Goal: Complete application form: Complete application form

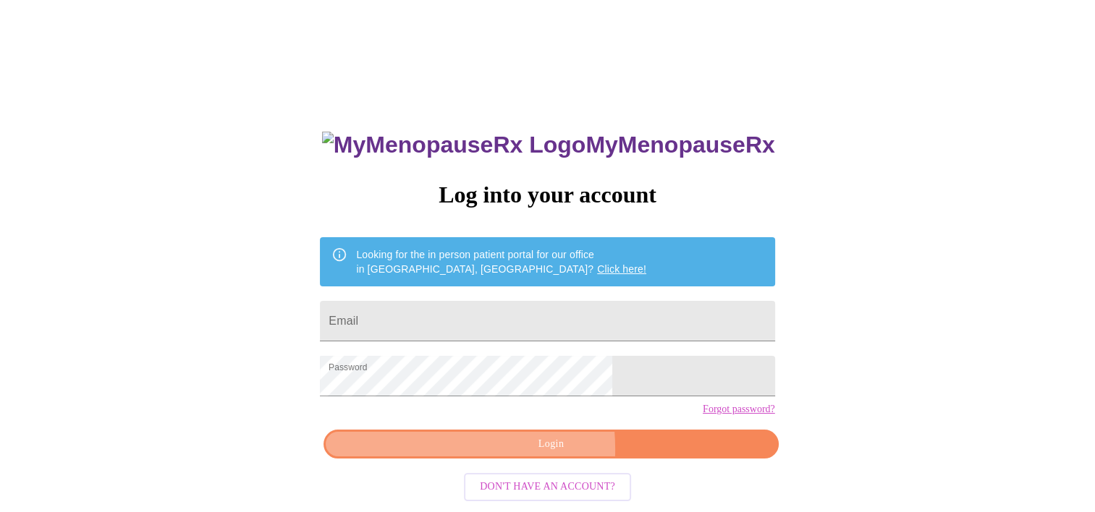
click at [478, 454] on span "Login" at bounding box center [550, 445] width 421 height 18
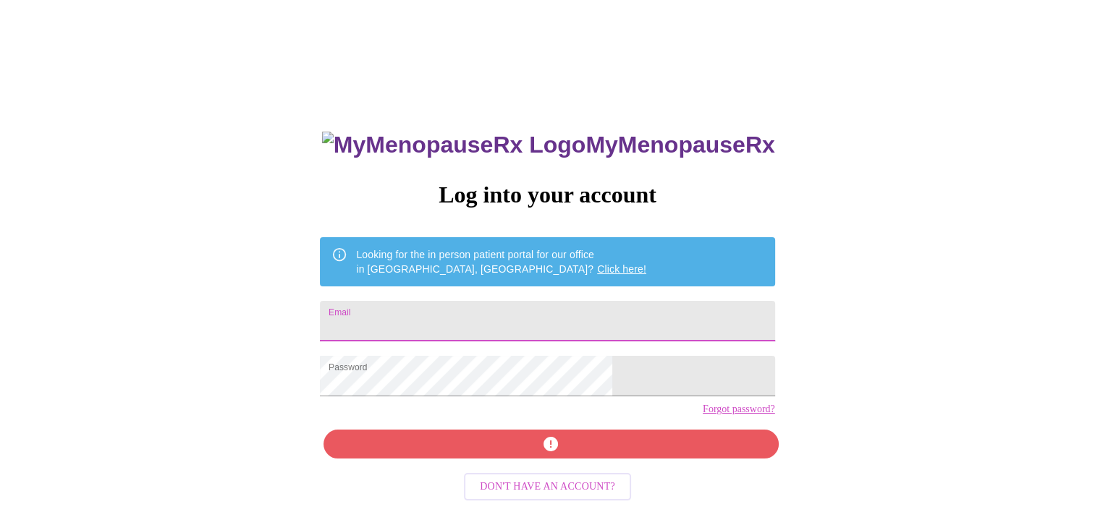
click at [466, 315] on input "Email" at bounding box center [547, 321] width 454 height 41
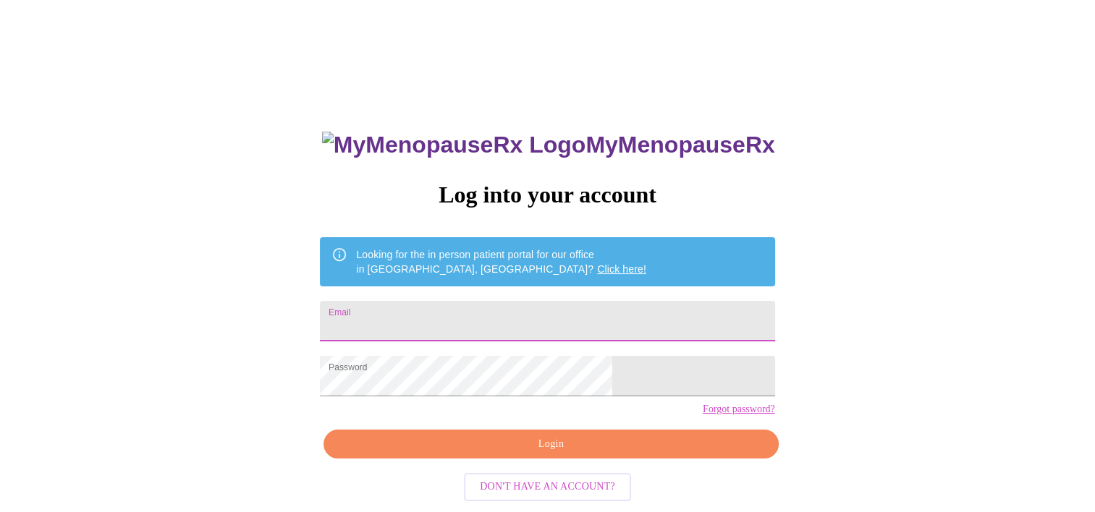
type input "btodd@safefamilies.net"
click at [474, 454] on span "Login" at bounding box center [550, 445] width 421 height 18
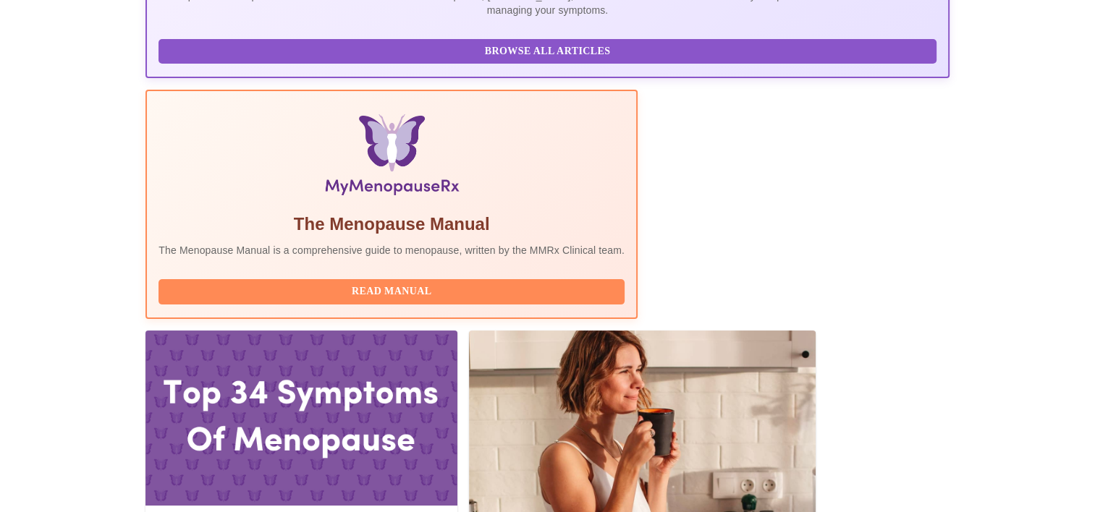
scroll to position [420, 0]
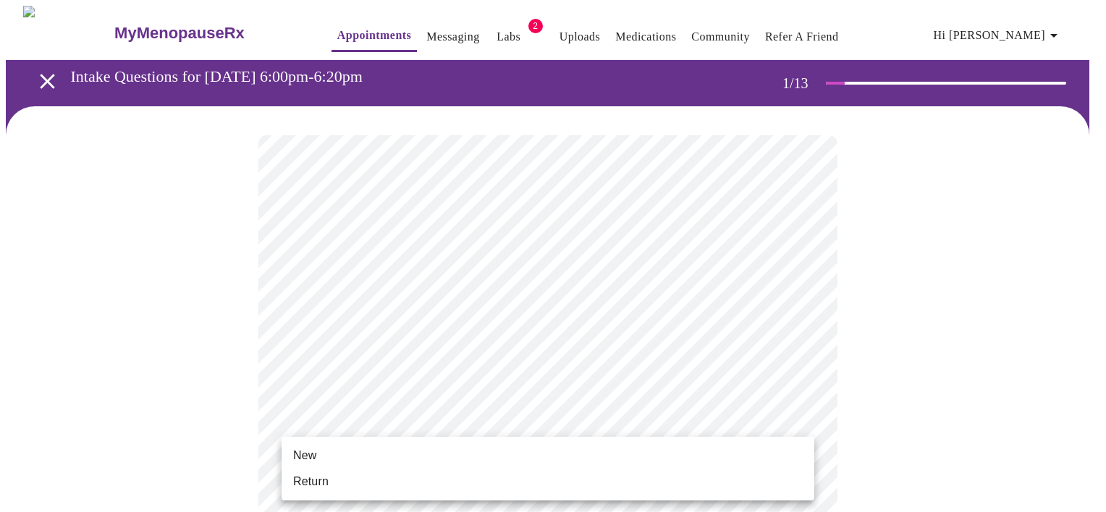
click at [303, 475] on span "Return" at bounding box center [310, 481] width 35 height 17
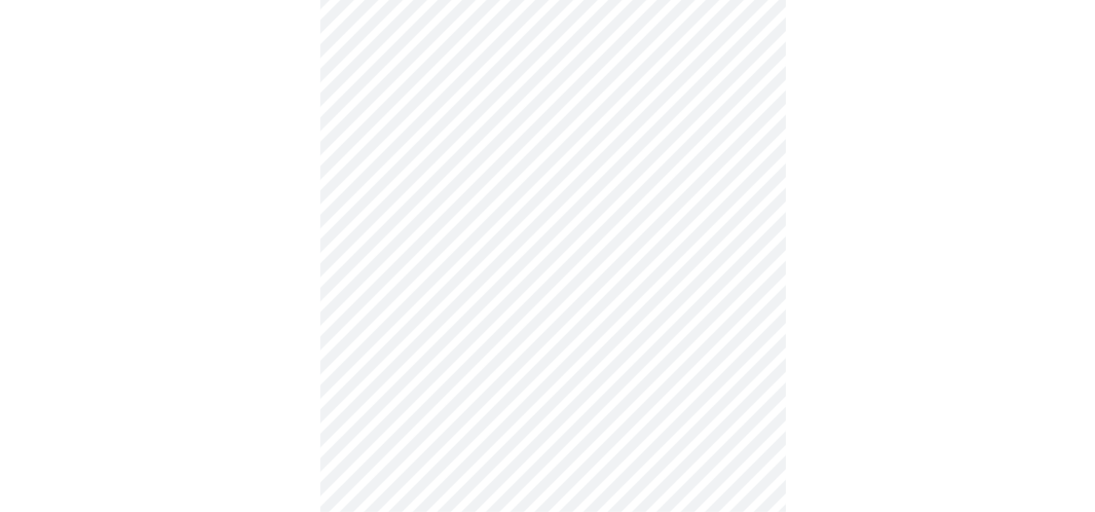
scroll to position [399, 0]
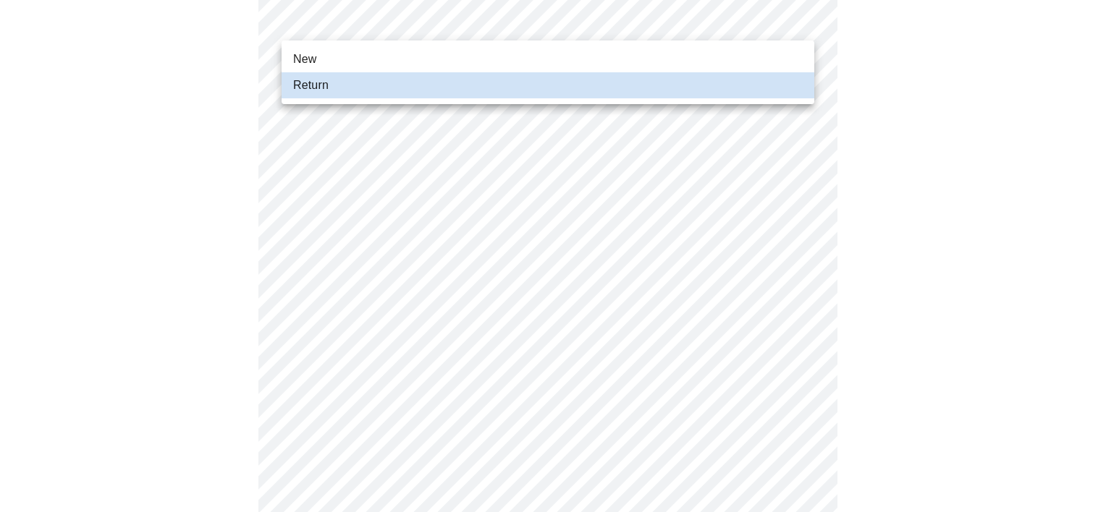
click at [285, 382] on div at bounding box center [553, 256] width 1106 height 512
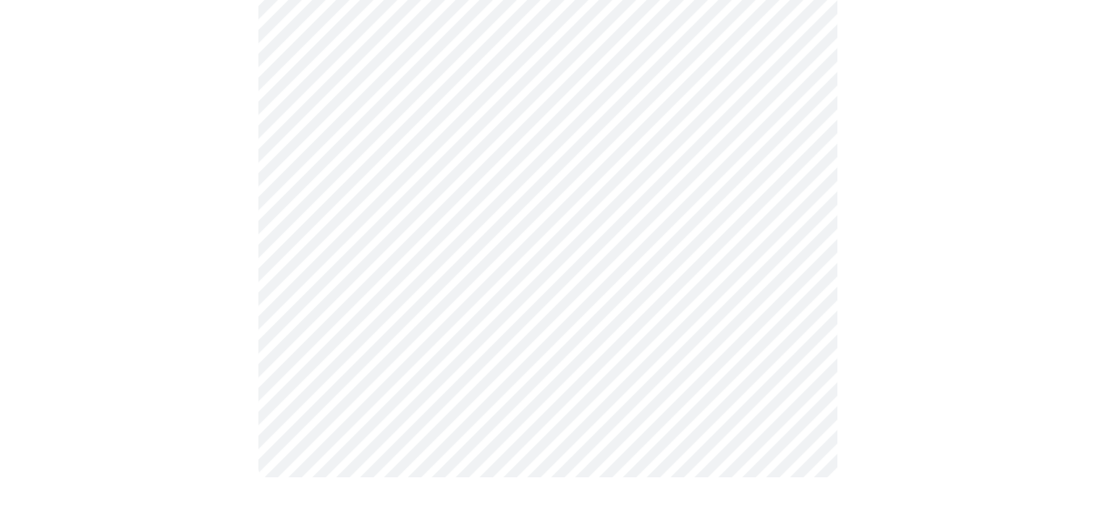
scroll to position [0, 0]
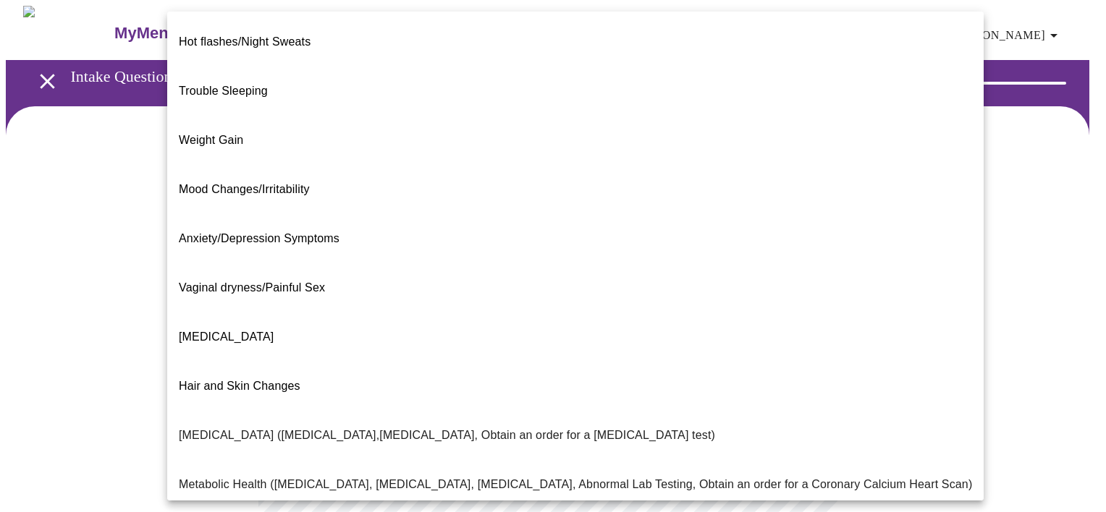
click at [407, 287] on body "MyMenopauseRx Appointments Messaging Labs 2 Uploads Medications Community Refer…" at bounding box center [553, 440] width 1094 height 869
click at [253, 116] on li "Weight Gain" at bounding box center [575, 140] width 816 height 49
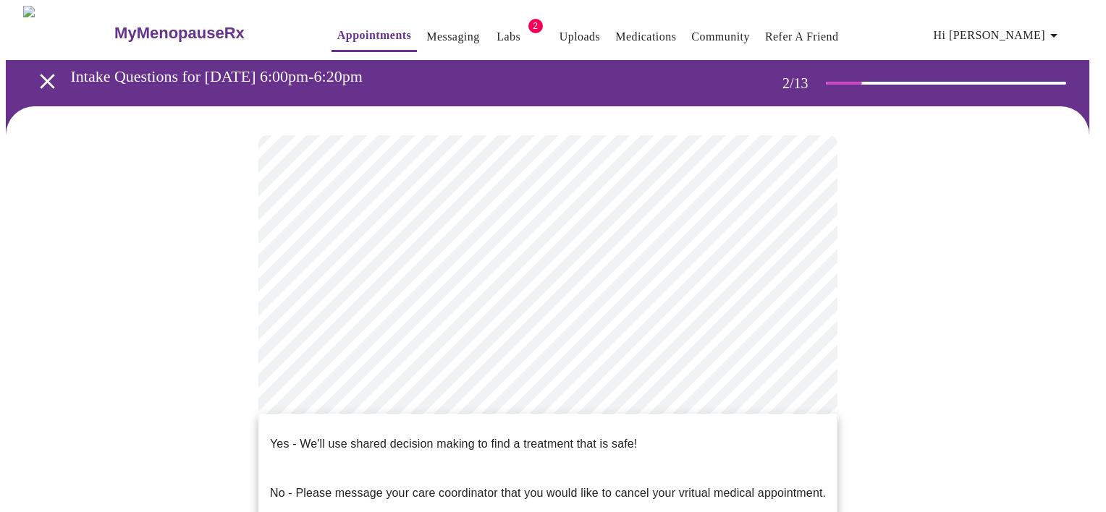
click at [396, 446] on body "MyMenopauseRx Appointments Messaging Labs 2 Uploads Medications Community Refer…" at bounding box center [553, 436] width 1094 height 860
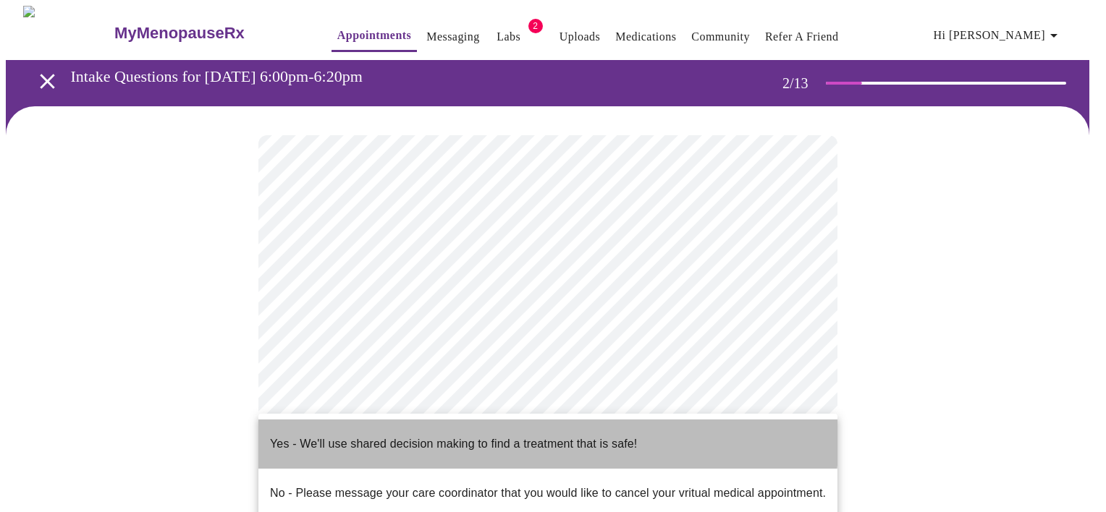
click at [413, 436] on p "Yes - We'll use shared decision making to find a treatment that is safe!" at bounding box center [453, 444] width 367 height 17
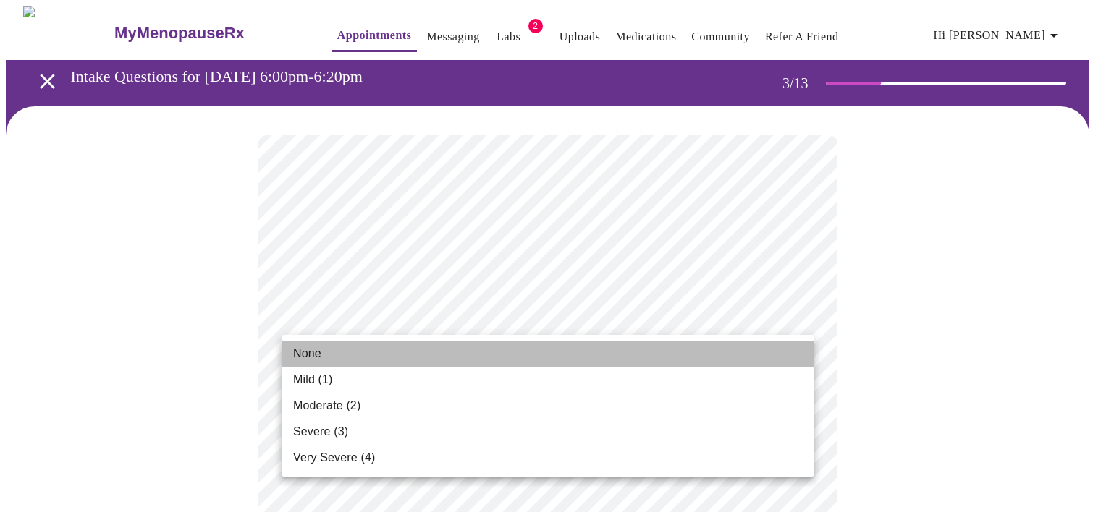
click at [411, 350] on li "None" at bounding box center [547, 354] width 532 height 26
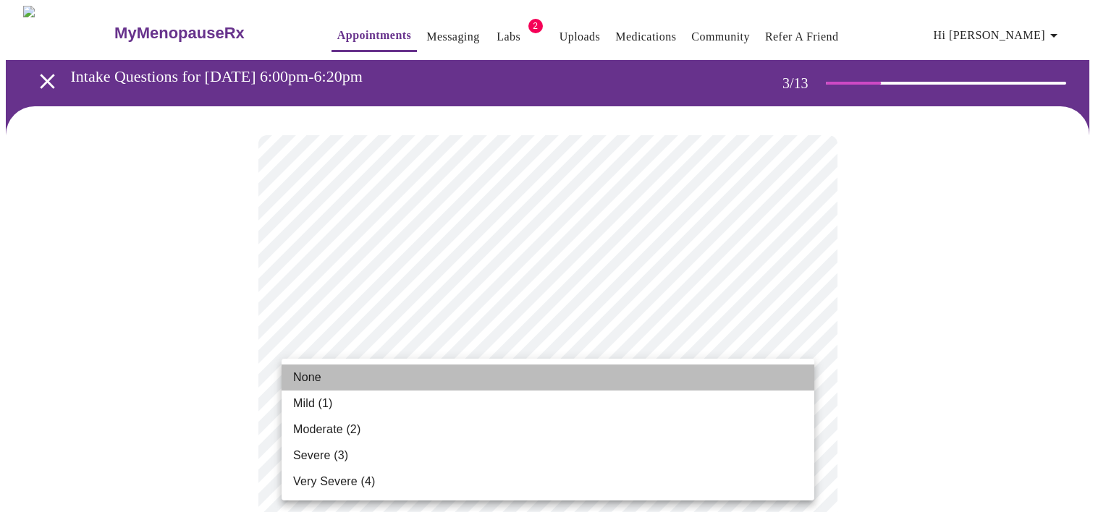
click at [394, 373] on li "None" at bounding box center [547, 378] width 532 height 26
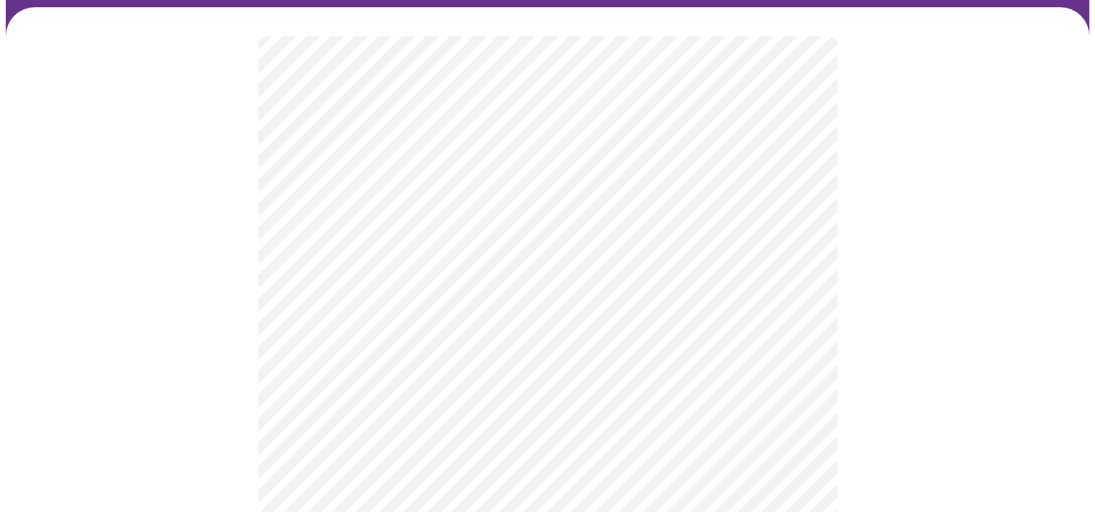
scroll to position [101, 0]
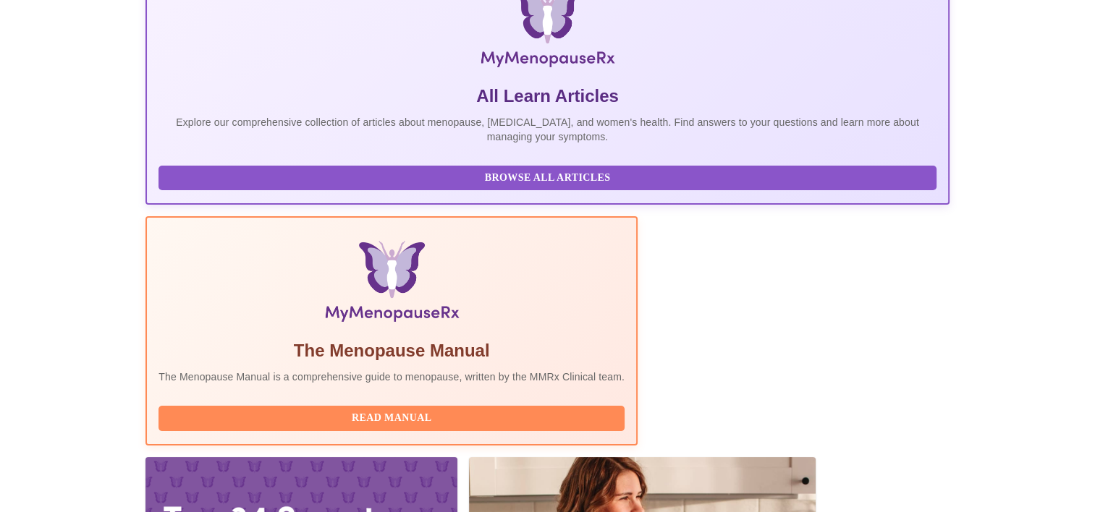
scroll to position [285, 0]
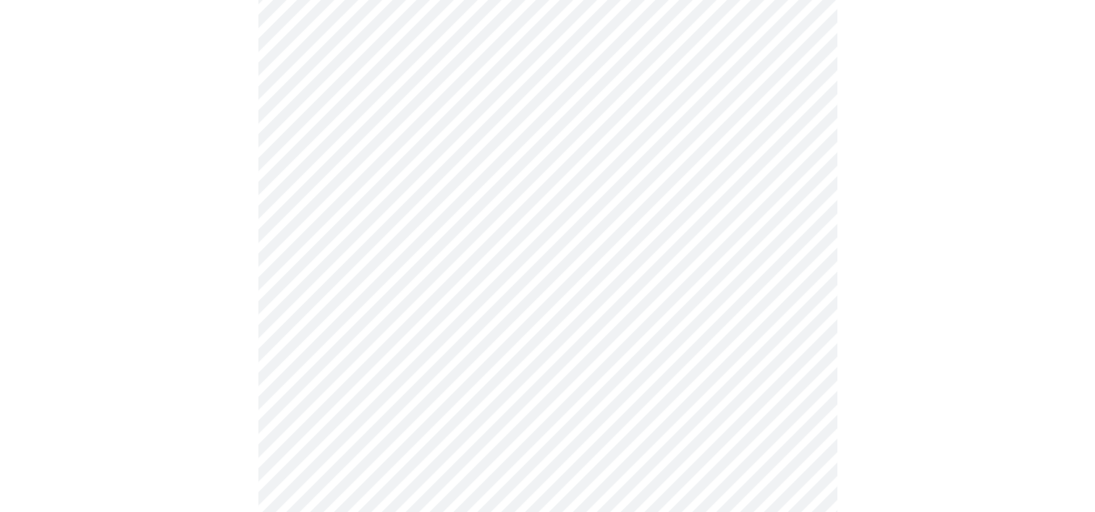
scroll to position [145, 0]
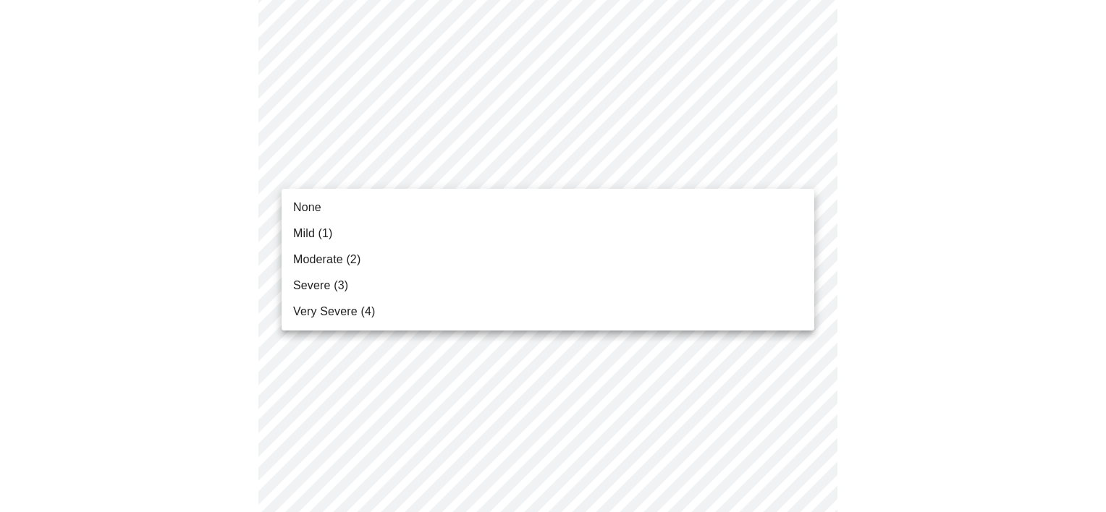
click at [309, 203] on span "None" at bounding box center [307, 207] width 28 height 17
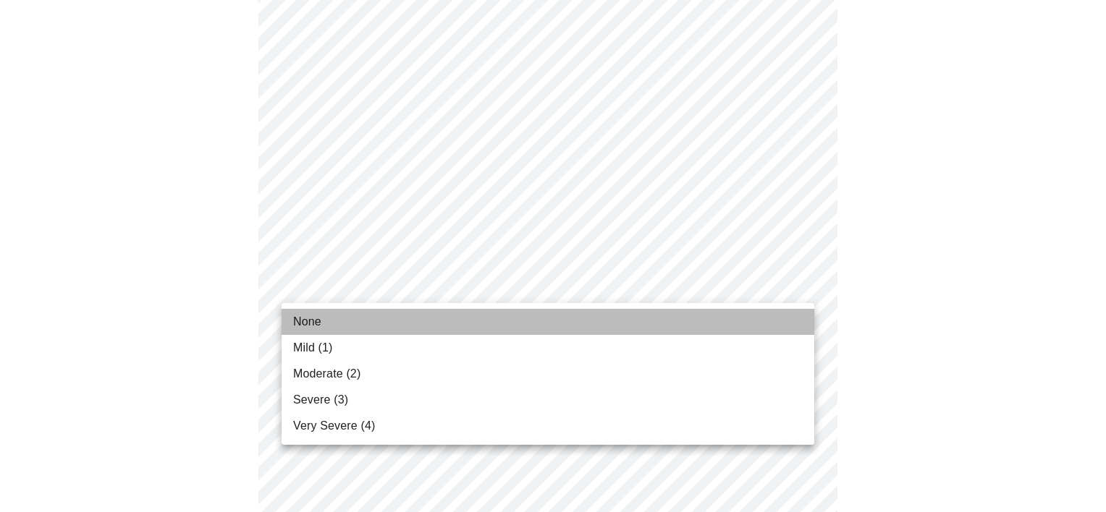
click at [333, 323] on li "None" at bounding box center [547, 322] width 532 height 26
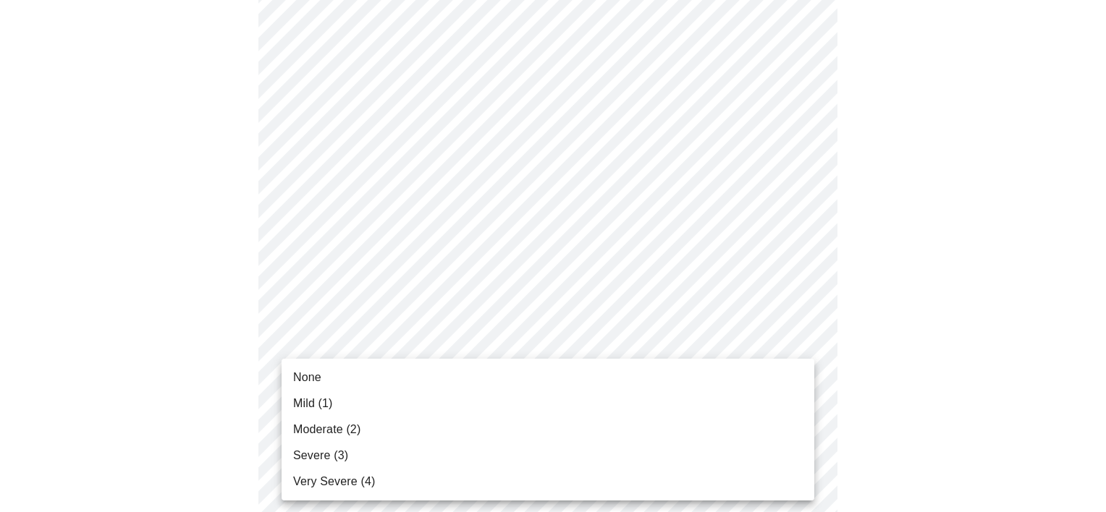
click at [347, 400] on li "Mild (1)" at bounding box center [547, 404] width 532 height 26
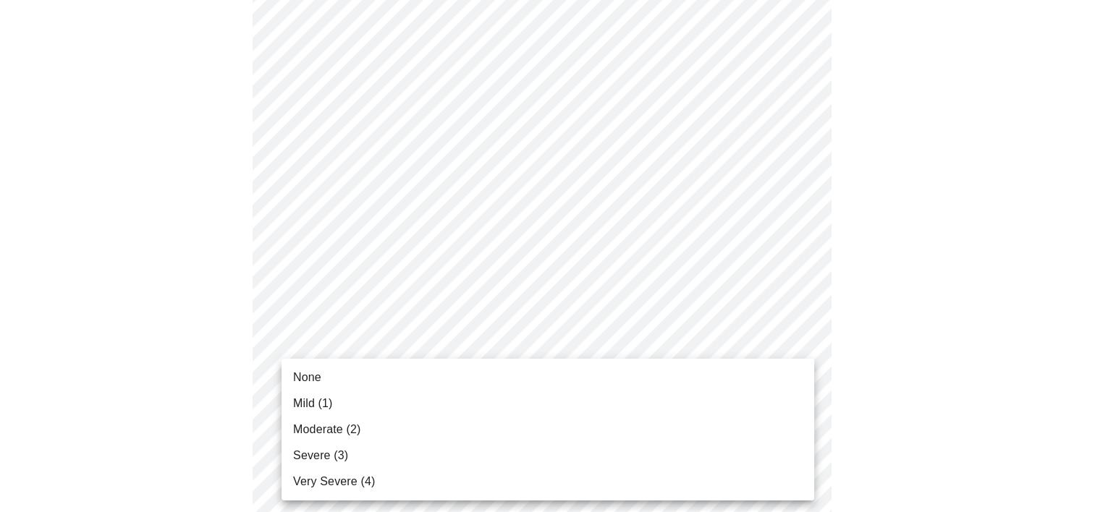
scroll to position [165, 0]
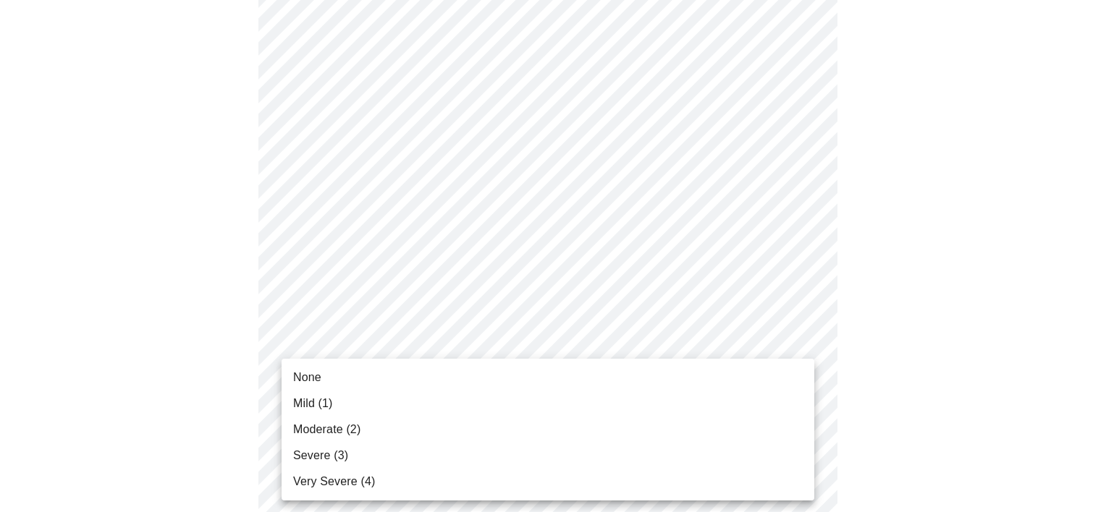
click at [349, 373] on li "None" at bounding box center [547, 378] width 532 height 26
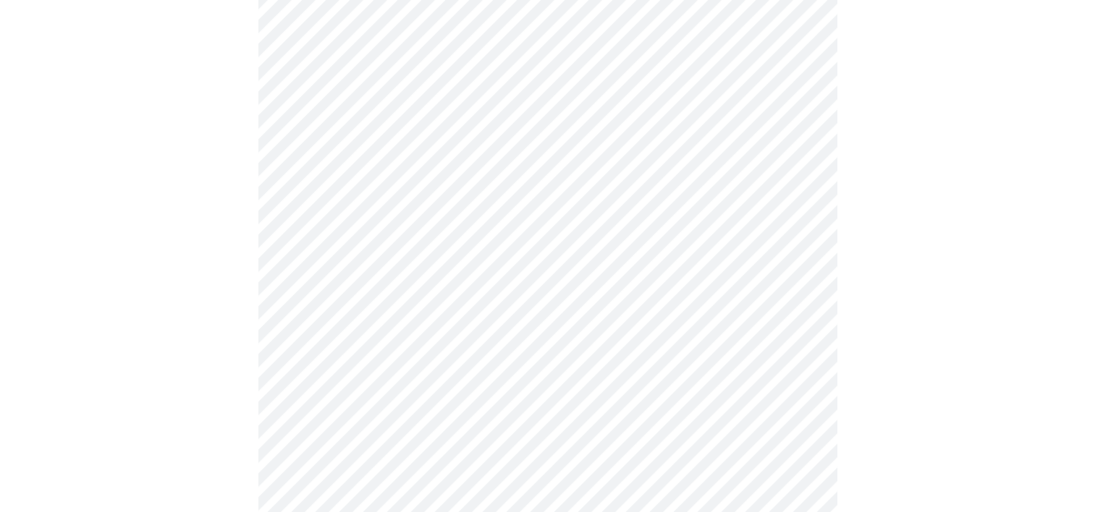
scroll to position [544, 0]
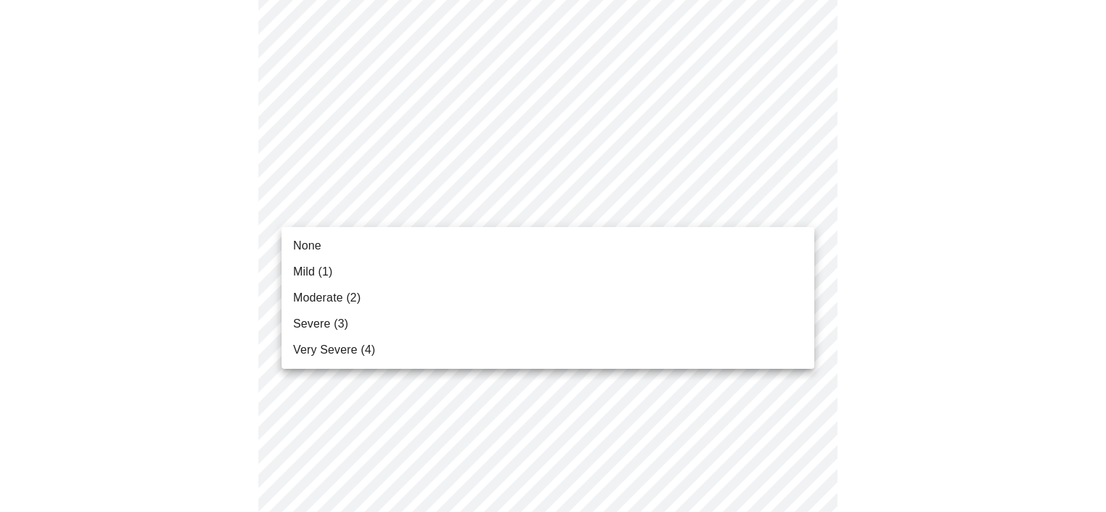
click at [397, 216] on body "MyMenopauseRx Appointments Messaging Labs 2 Uploads Medications Community Refer…" at bounding box center [553, 383] width 1094 height 1843
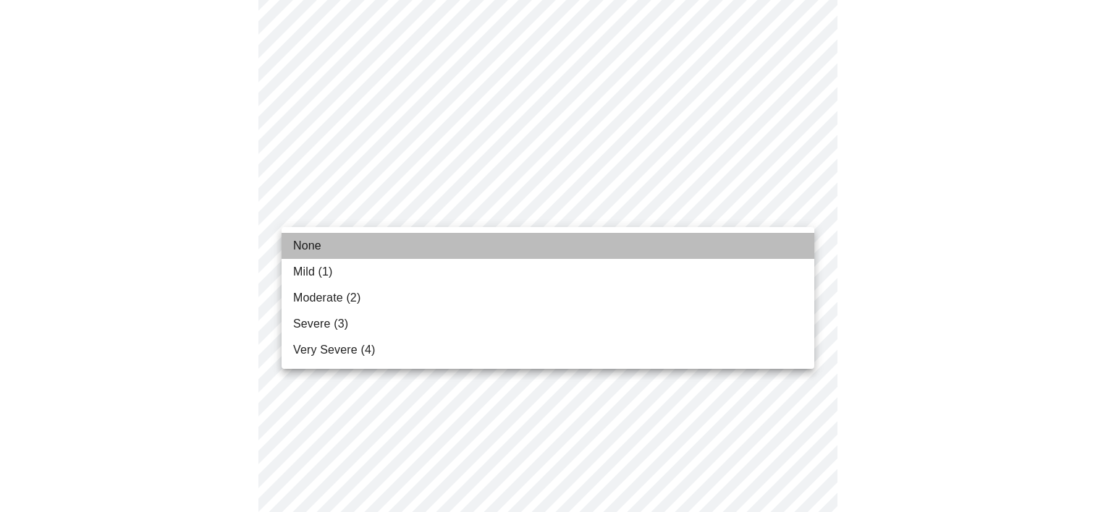
click at [376, 255] on li "None" at bounding box center [547, 246] width 532 height 26
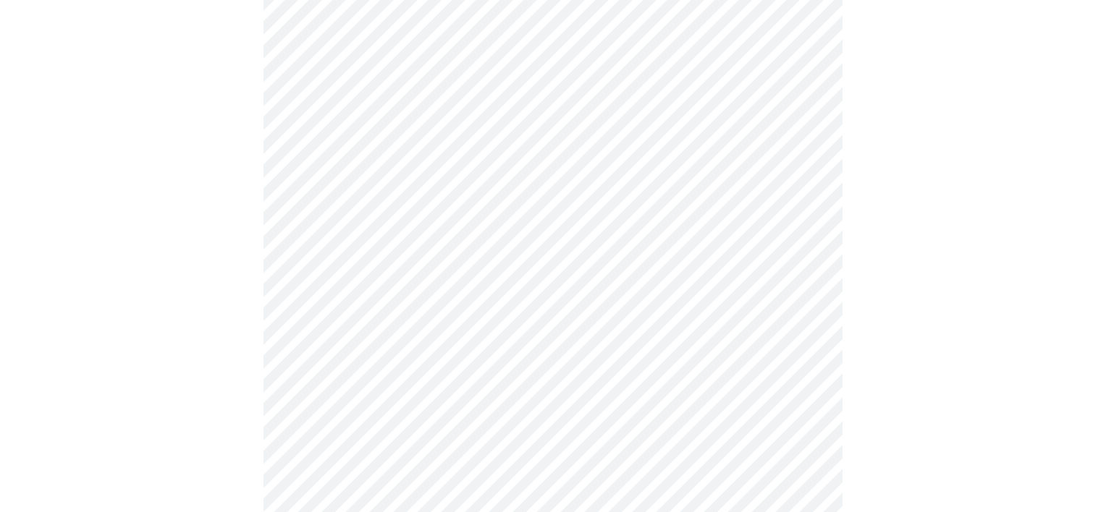
click at [399, 301] on body "MyMenopauseRx Appointments Messaging Labs 2 Uploads Medications Community Refer…" at bounding box center [553, 373] width 1094 height 1822
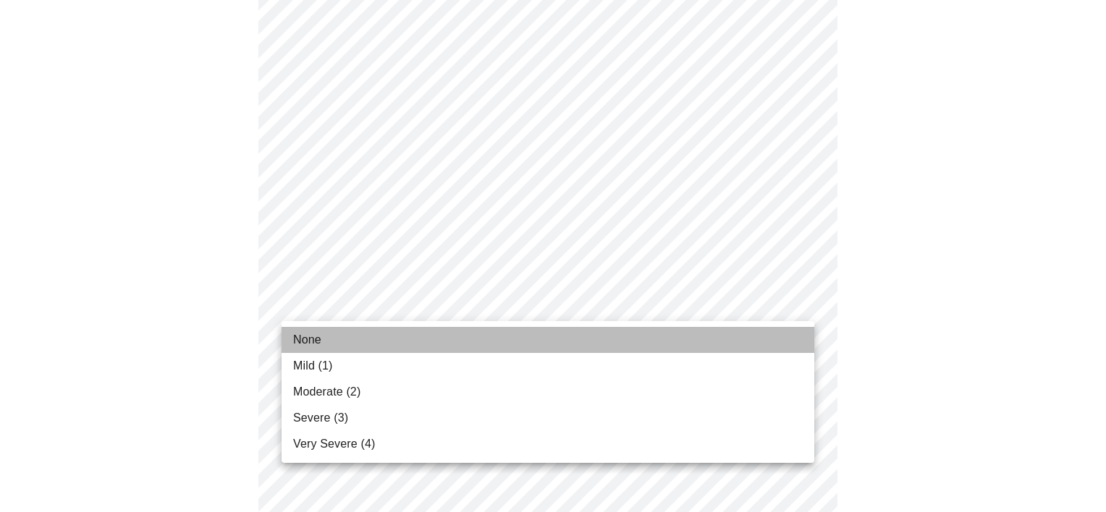
click at [375, 344] on li "None" at bounding box center [547, 340] width 532 height 26
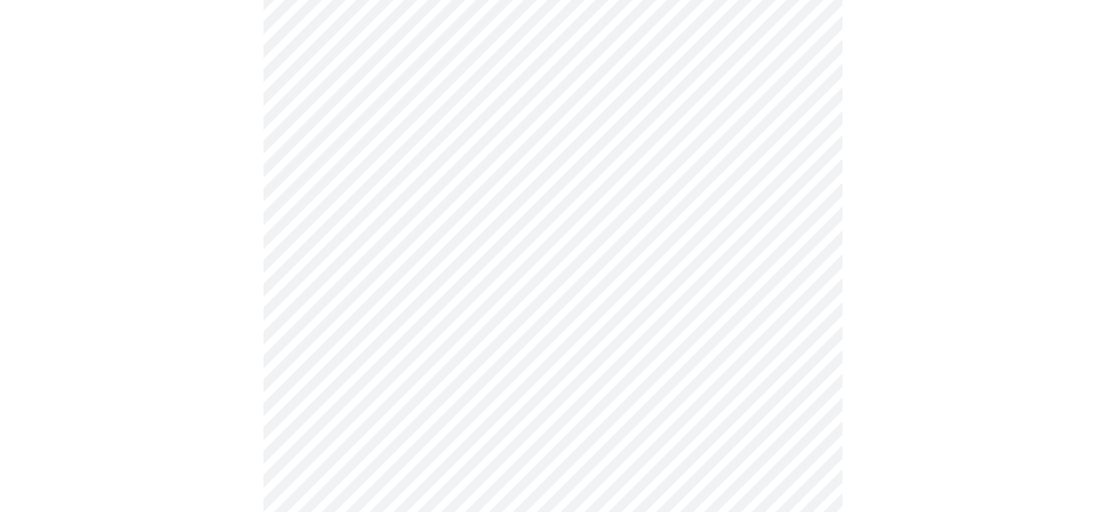
click at [389, 416] on body "MyMenopauseRx Appointments Messaging Labs 2 Uploads Medications Community Refer…" at bounding box center [553, 363] width 1094 height 1802
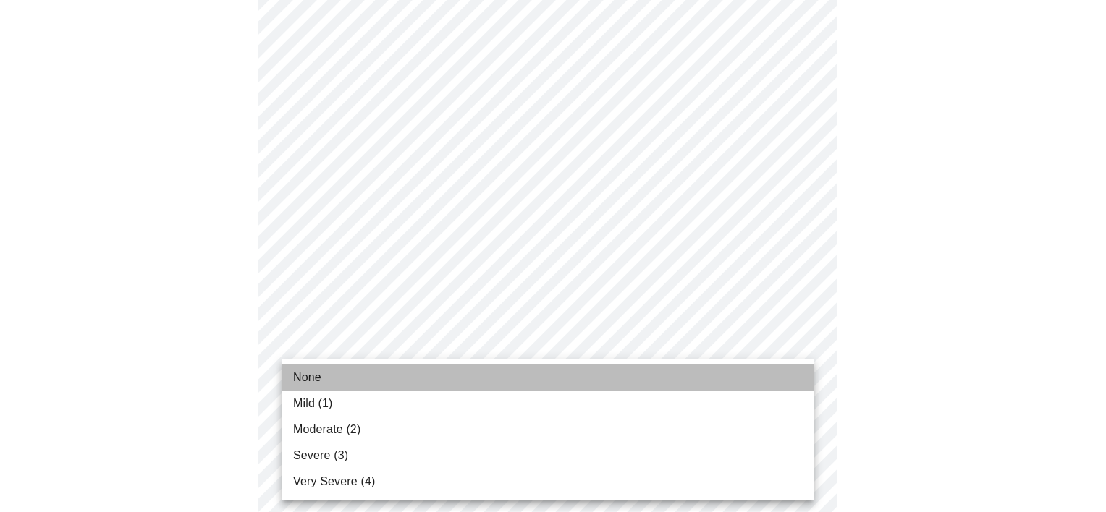
click at [368, 378] on li "None" at bounding box center [547, 378] width 532 height 26
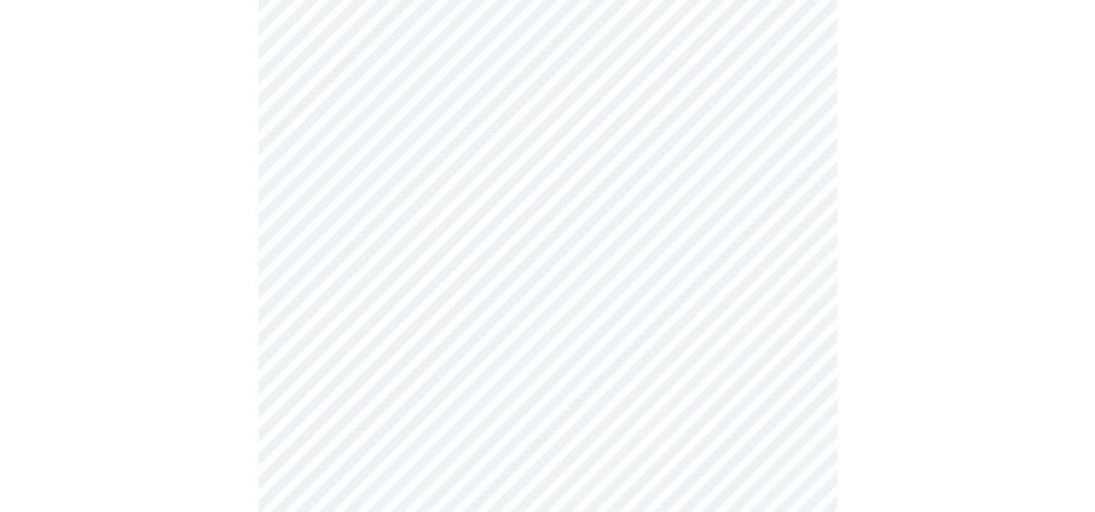
scroll to position [837, 0]
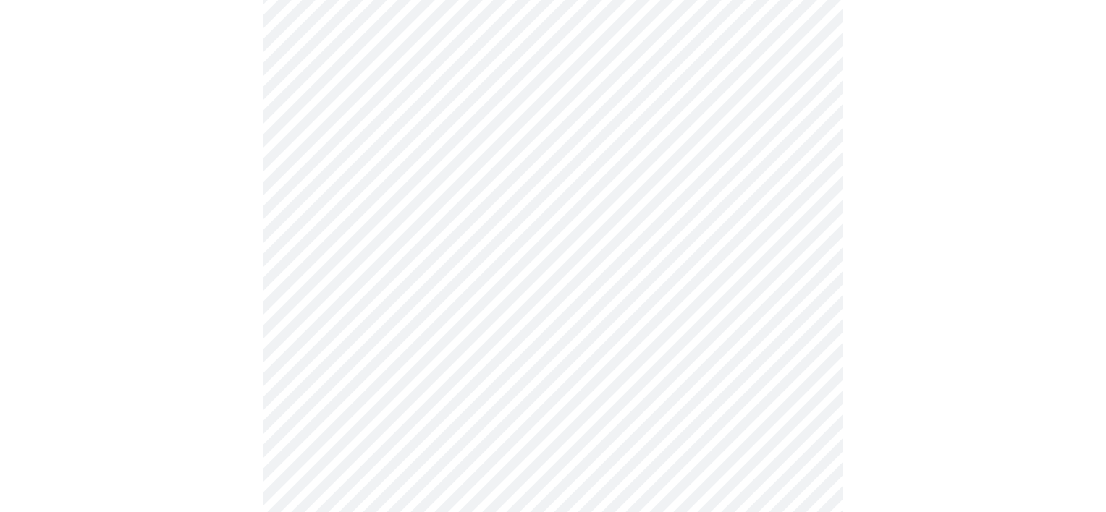
click at [472, 240] on body "MyMenopauseRx Appointments Messaging Labs 2 Uploads Medications Community Refer…" at bounding box center [553, 60] width 1094 height 1782
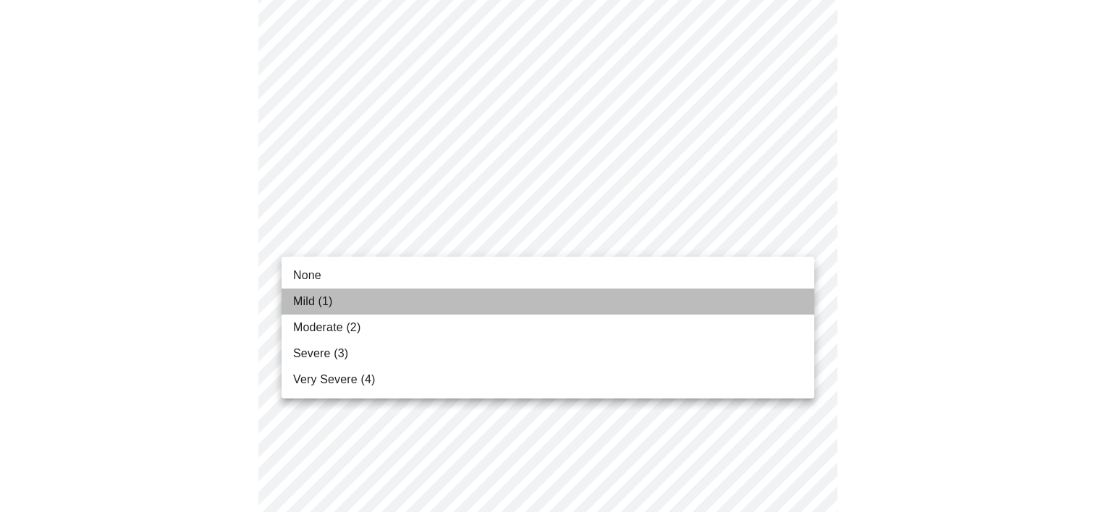
click at [445, 302] on li "Mild (1)" at bounding box center [547, 302] width 532 height 26
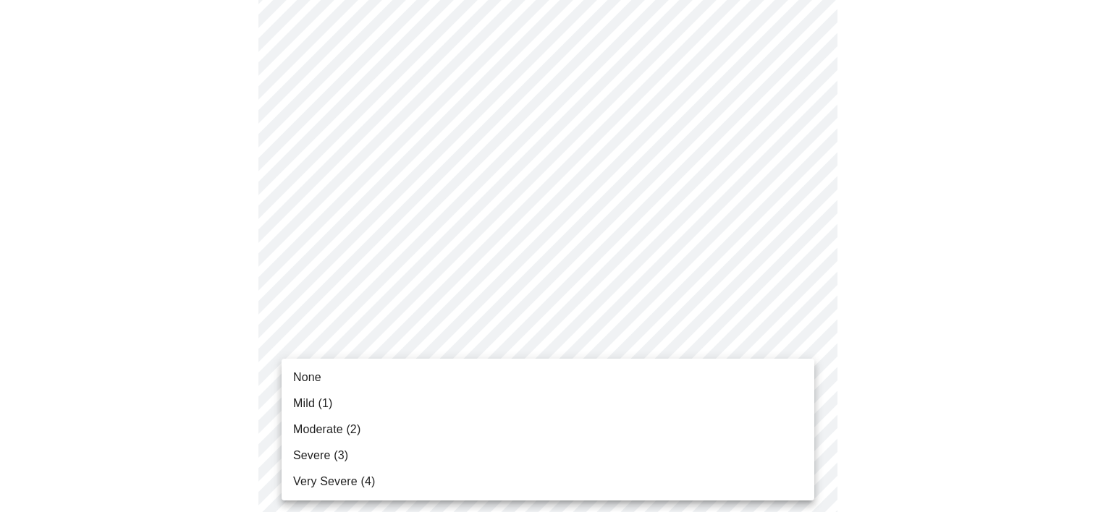
click at [456, 347] on body "MyMenopauseRx Appointments Messaging Labs 2 Uploads Medications Community Refer…" at bounding box center [553, 50] width 1094 height 1762
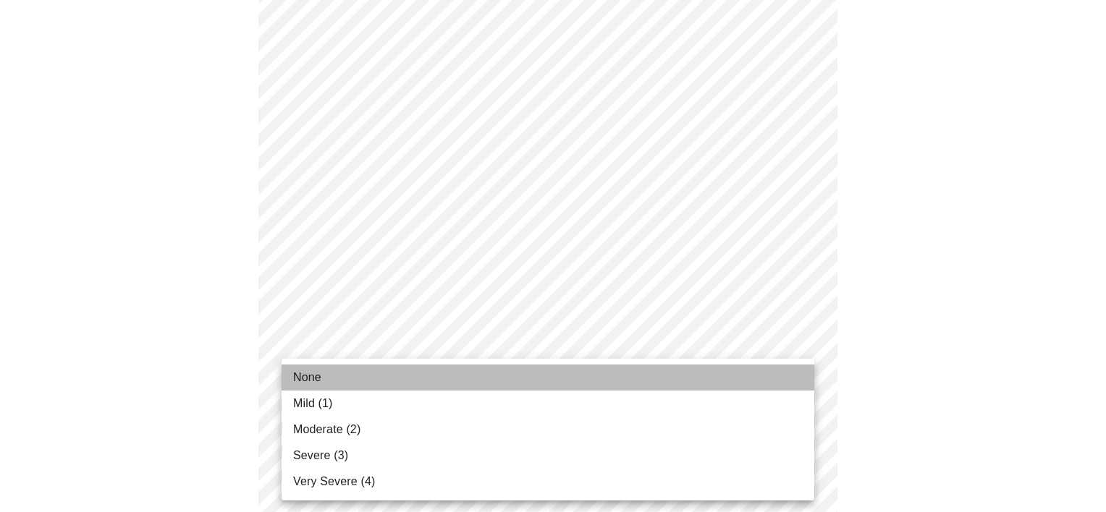
click at [431, 387] on li "None" at bounding box center [547, 378] width 532 height 26
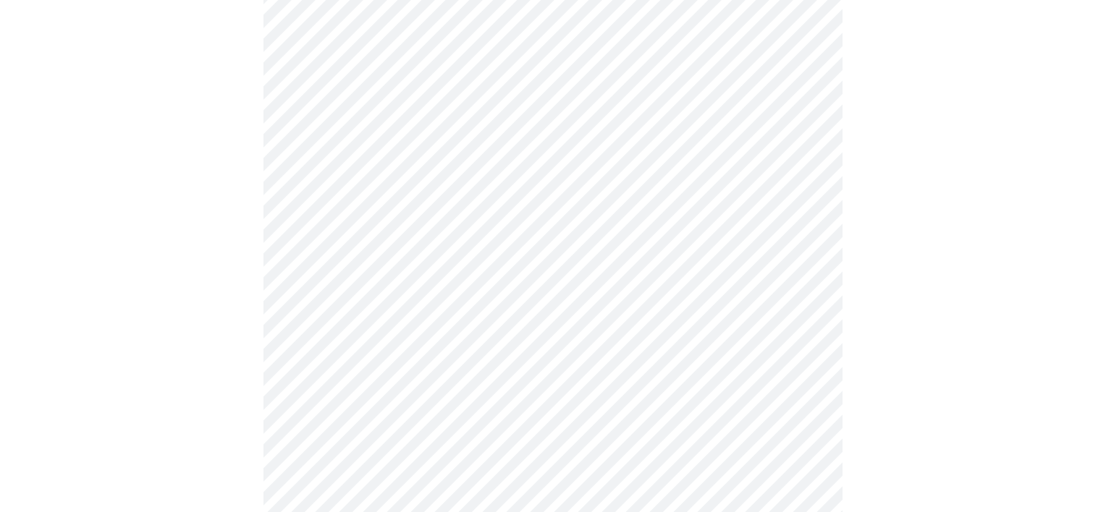
click at [396, 469] on body "MyMenopauseRx Appointments Messaging Labs 2 Uploads Medications Community Refer…" at bounding box center [553, 39] width 1094 height 1741
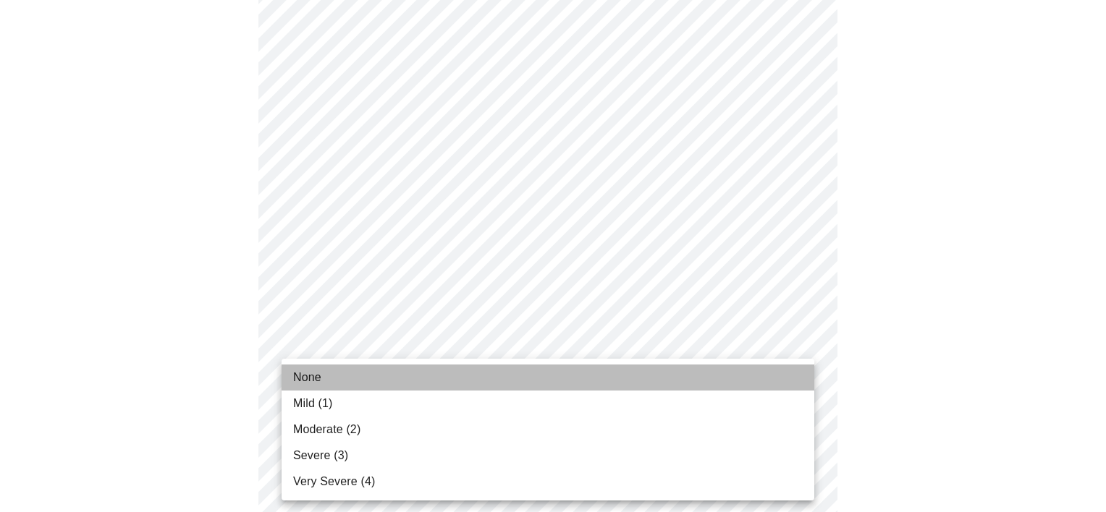
click at [389, 376] on li "None" at bounding box center [547, 378] width 532 height 26
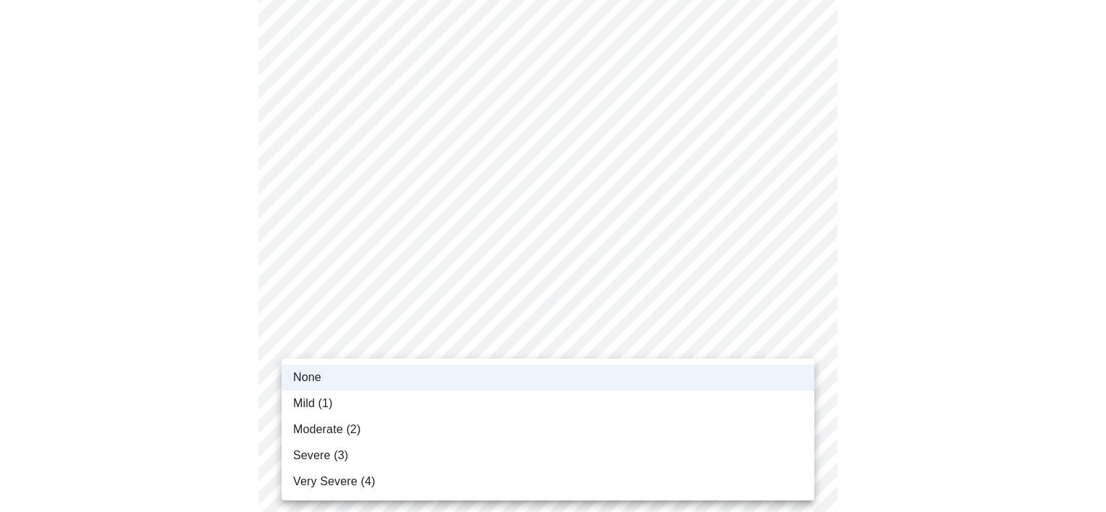
click at [317, 373] on span "None" at bounding box center [307, 377] width 28 height 17
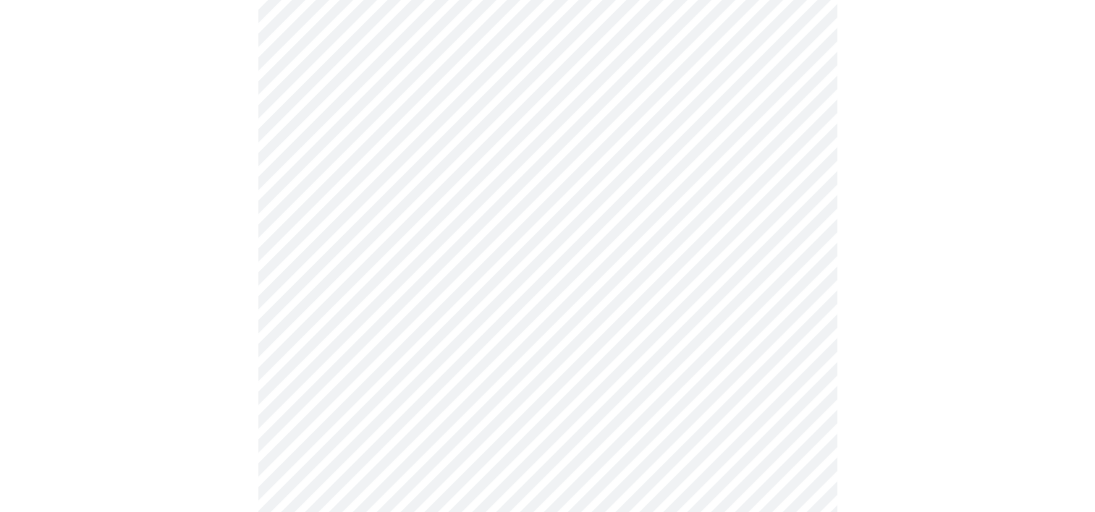
scroll to position [1103, 0]
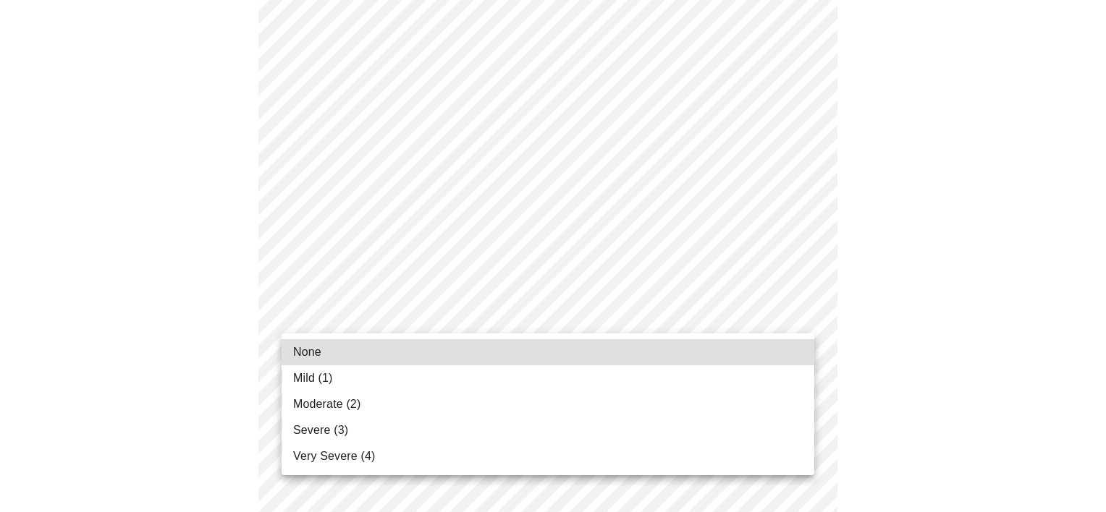
click at [381, 344] on li "None" at bounding box center [547, 352] width 532 height 26
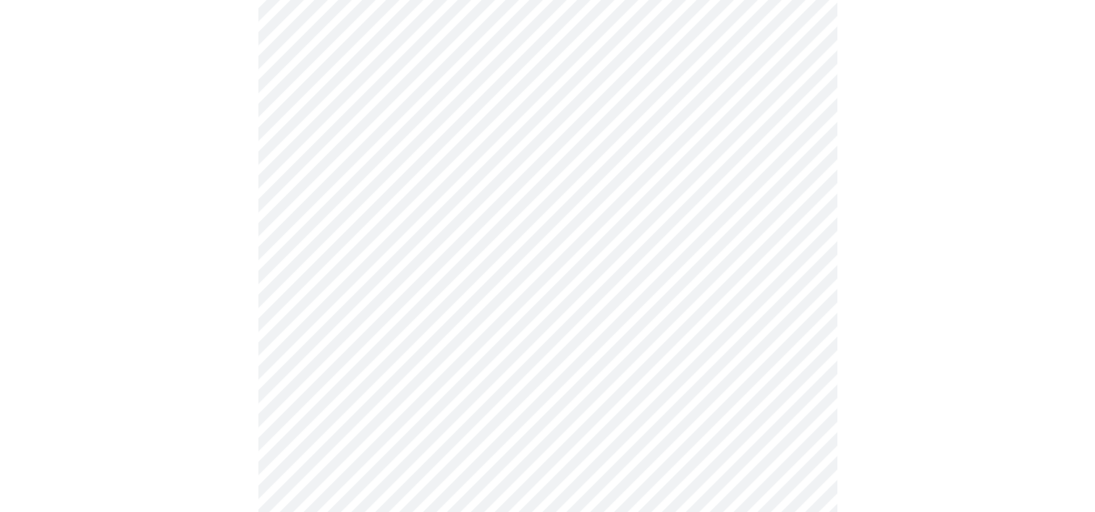
scroll to position [473, 0]
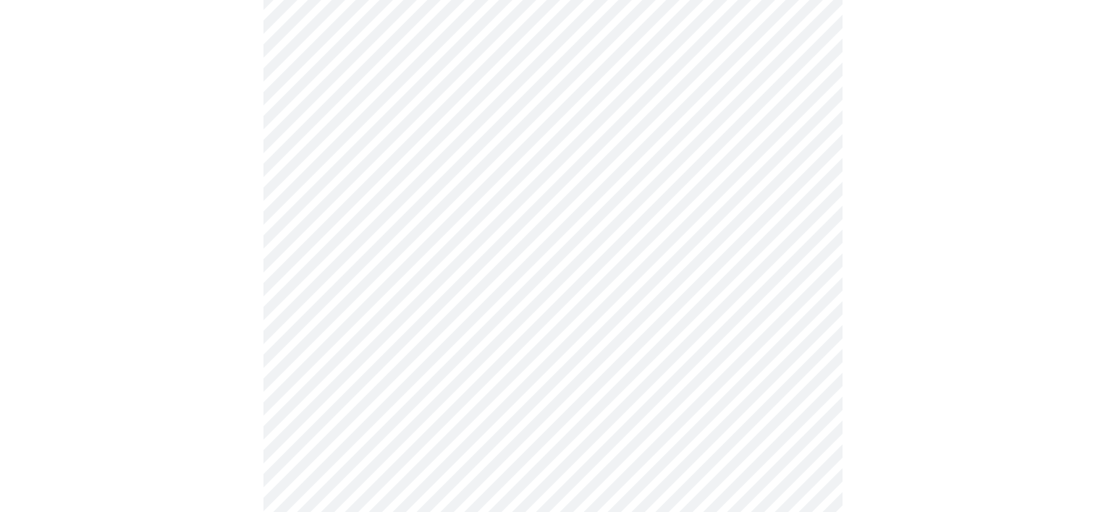
click at [527, 350] on body "MyMenopauseRx Appointments Messaging Labs 2 Uploads Medications Community Refer…" at bounding box center [553, 217] width 1094 height 1368
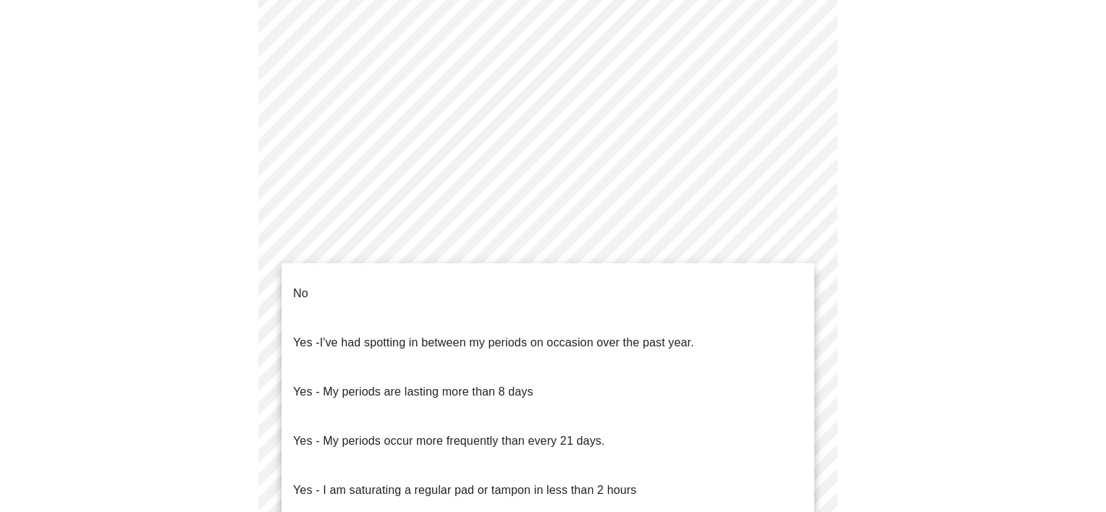
click at [477, 280] on li "No" at bounding box center [547, 293] width 532 height 49
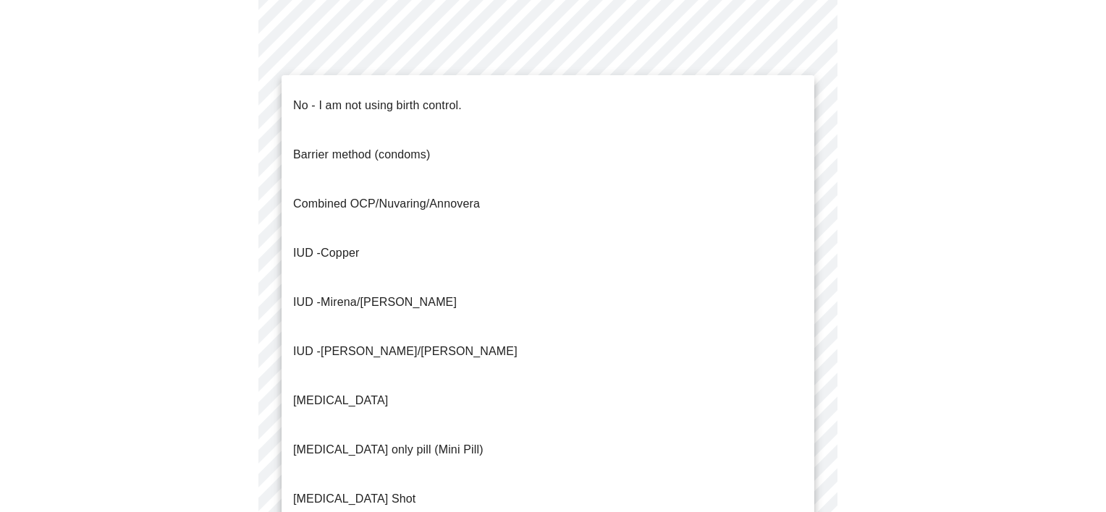
click at [386, 457] on body "MyMenopauseRx Appointments Messaging Labs 2 Uploads Medications Community Refer…" at bounding box center [553, 212] width 1094 height 1359
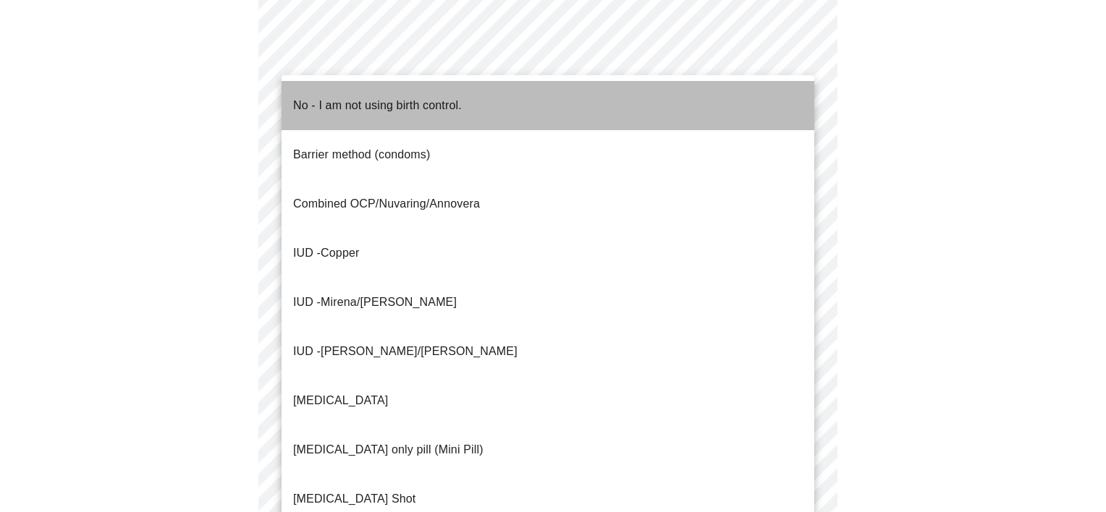
click at [410, 97] on p "No - I am not using birth control." at bounding box center [377, 105] width 169 height 17
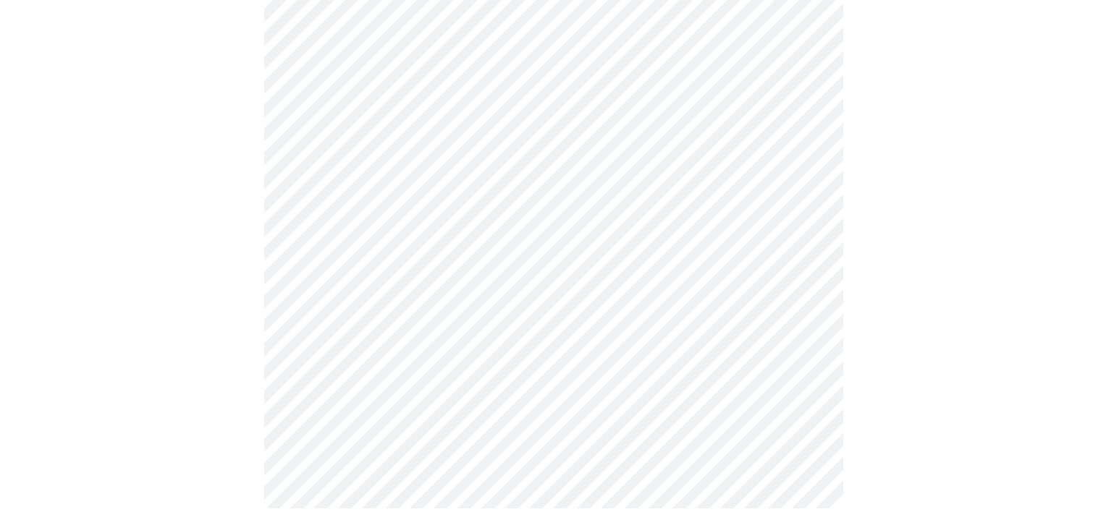
scroll to position [839, 0]
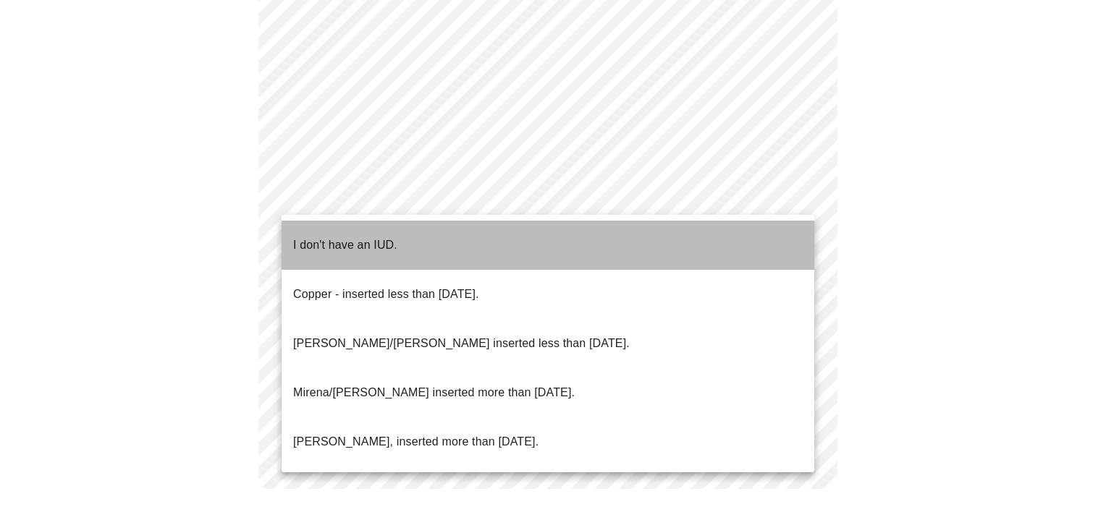
click at [396, 237] on li "I don't have an IUD." at bounding box center [547, 245] width 532 height 49
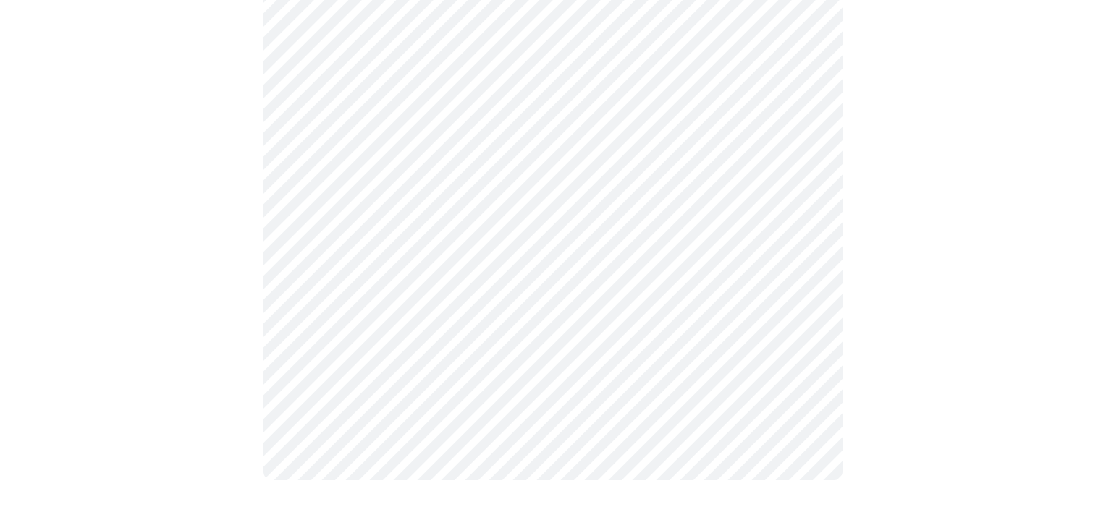
scroll to position [830, 0]
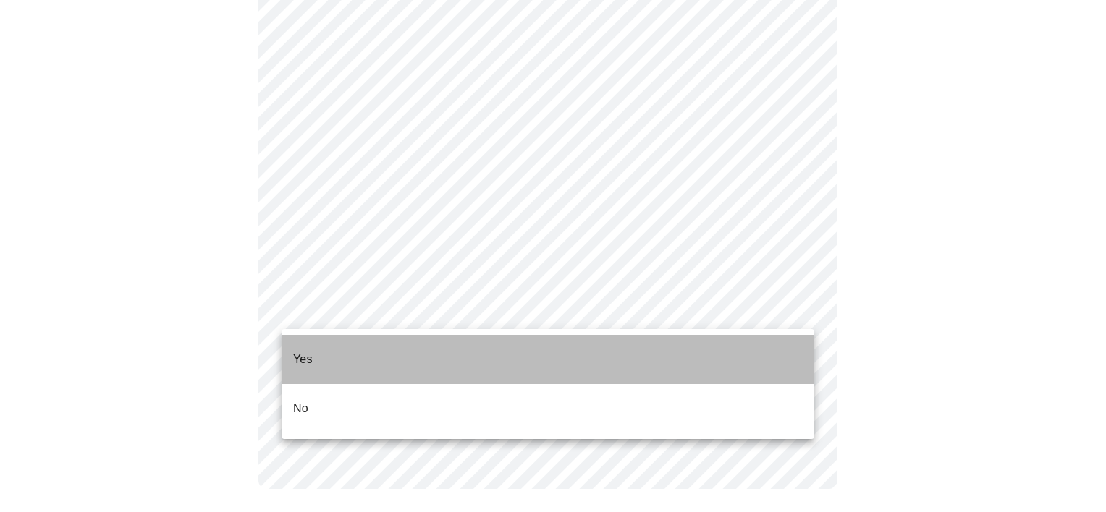
click at [370, 344] on li "Yes" at bounding box center [547, 359] width 532 height 49
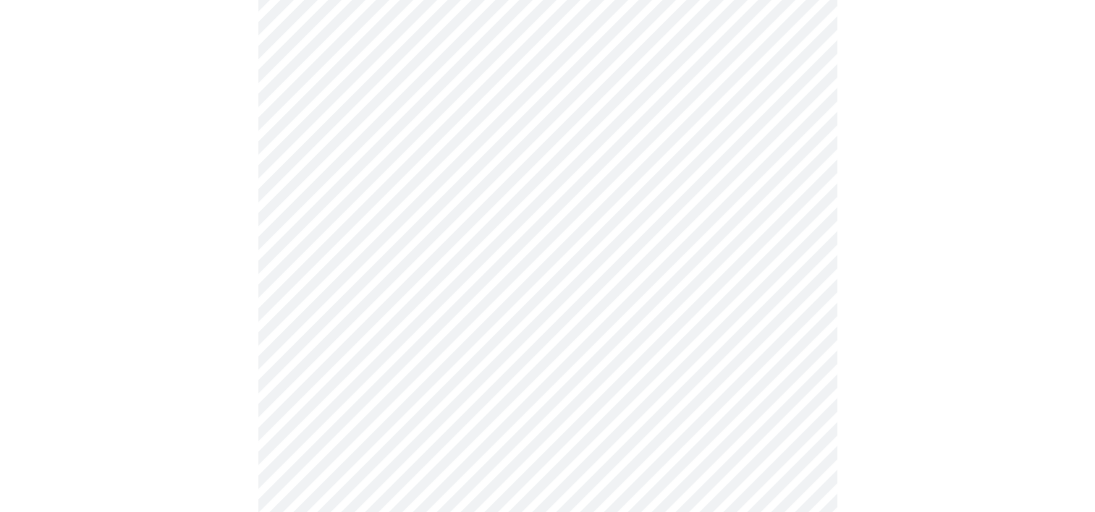
scroll to position [255, 0]
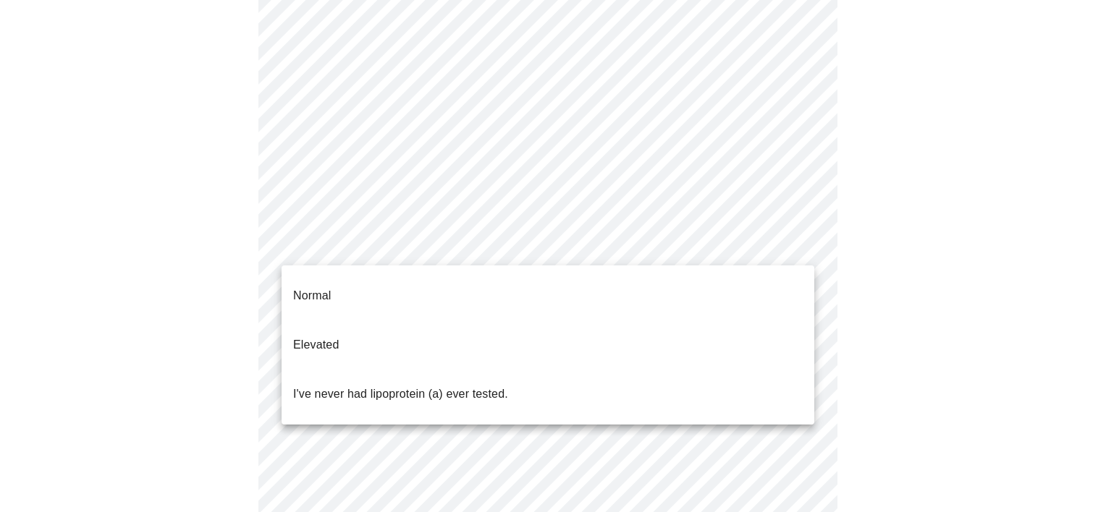
click at [464, 253] on body "MyMenopauseRx Appointments Messaging Labs 2 Uploads Medications Community Refer…" at bounding box center [553, 284] width 1094 height 1069
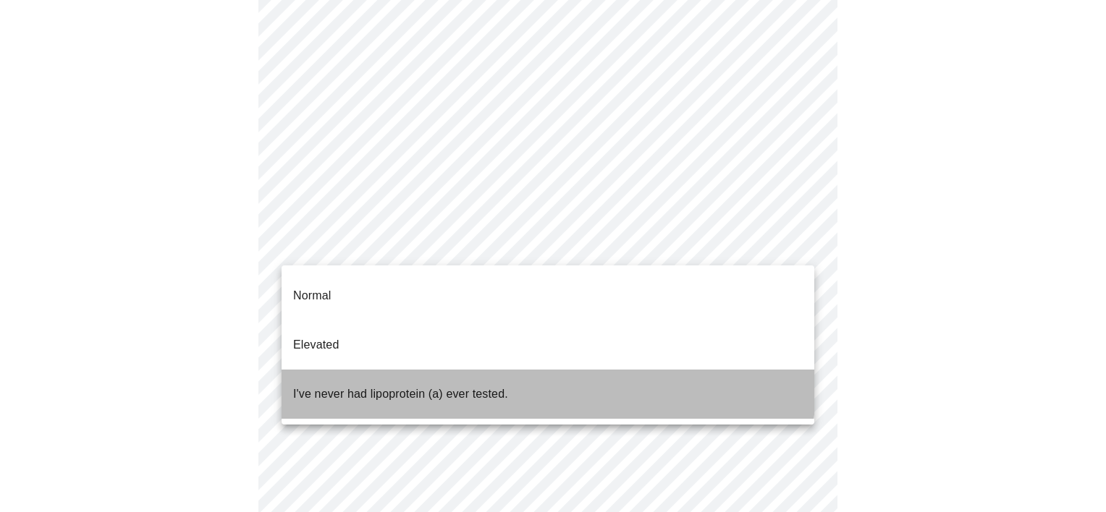
click at [399, 386] on p "I've never had lipoprotein (a) ever tested." at bounding box center [400, 394] width 215 height 17
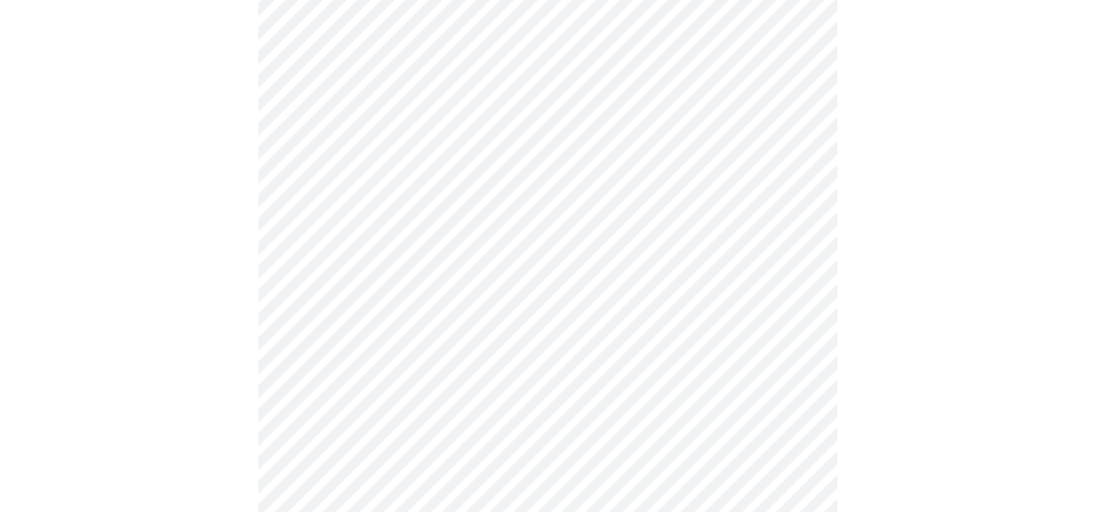
scroll to position [3878, 0]
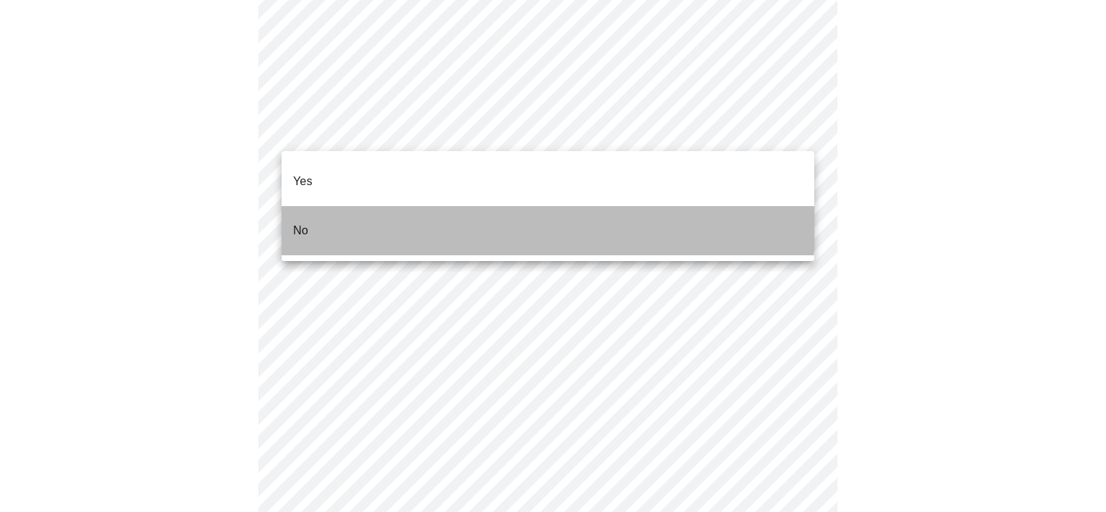
click at [457, 207] on li "No" at bounding box center [547, 230] width 532 height 49
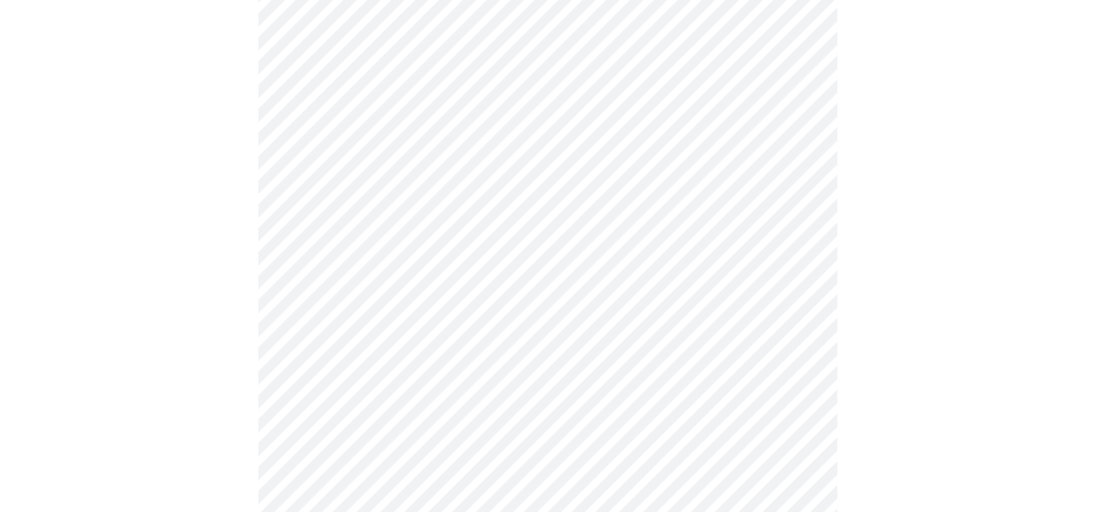
scroll to position [812, 0]
